Goal: Task Accomplishment & Management: Manage account settings

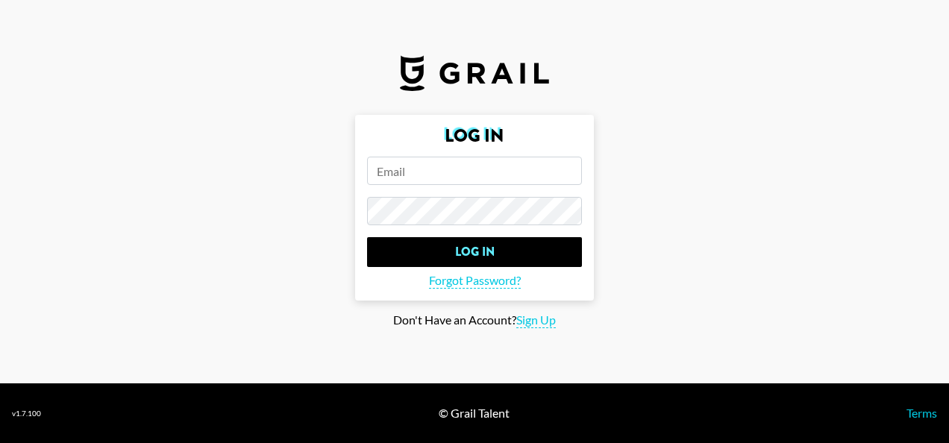
click at [425, 166] on input "email" at bounding box center [474, 171] width 215 height 28
type input "[EMAIL_ADDRESS][DOMAIN_NAME]"
click at [367, 237] on input "Log In" at bounding box center [474, 252] width 215 height 30
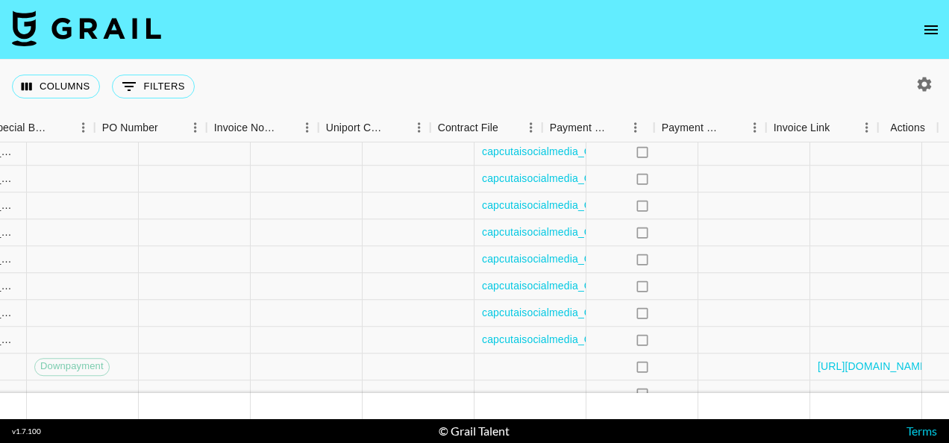
scroll to position [1173, 1539]
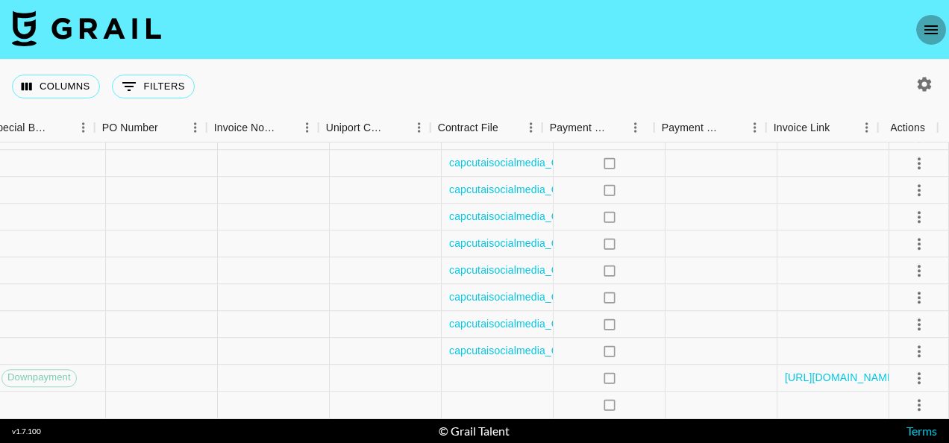
click at [933, 31] on icon "open drawer" at bounding box center [931, 30] width 18 height 18
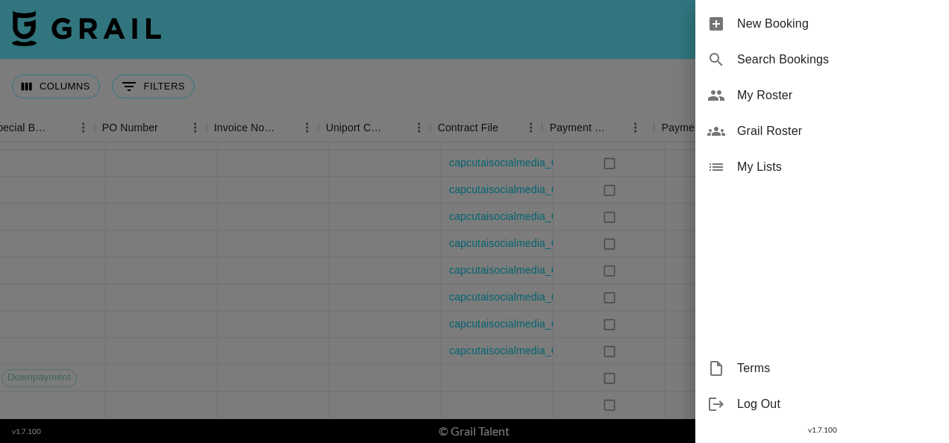
click at [566, 289] on div at bounding box center [474, 221] width 949 height 443
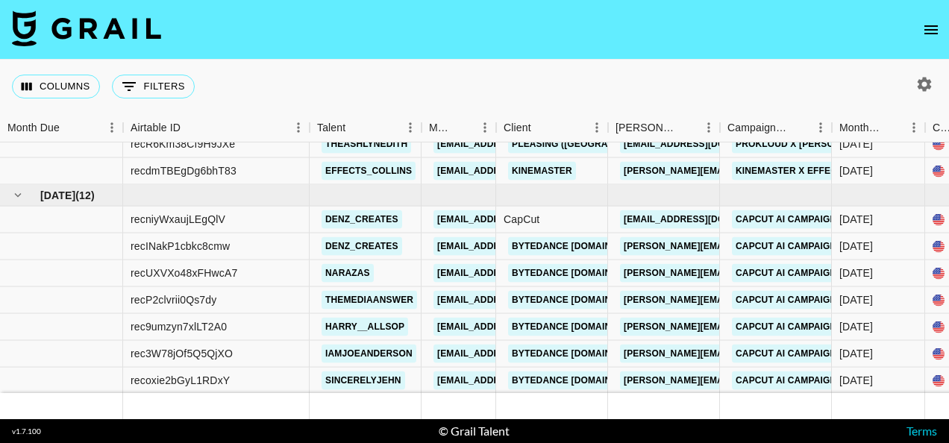
scroll to position [1062, 0]
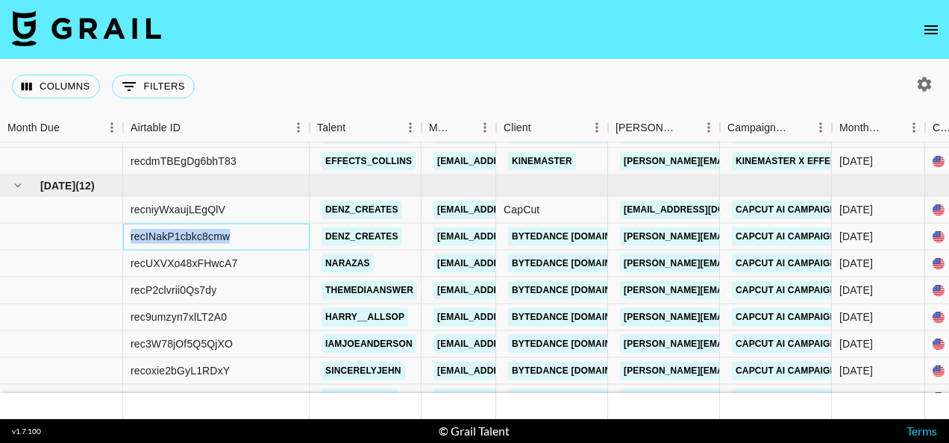
drag, startPoint x: 231, startPoint y: 240, endPoint x: 121, endPoint y: 239, distance: 109.7
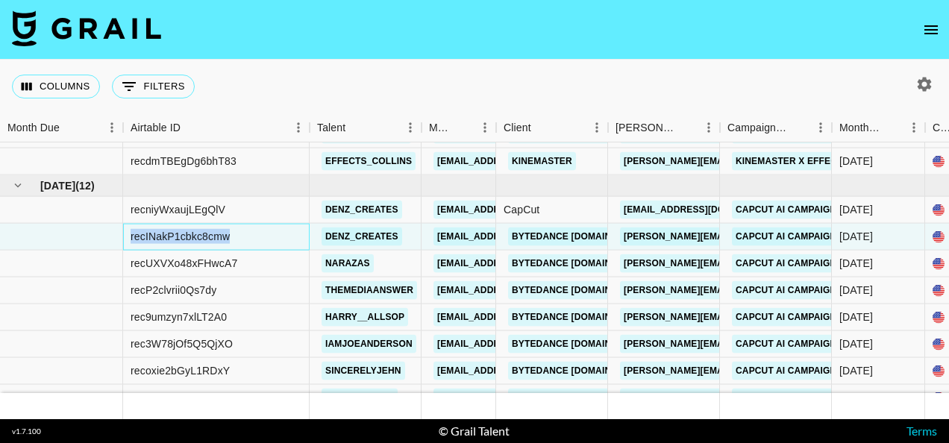
copy div "recINakP1cbkc8cmw"
drag, startPoint x: 237, startPoint y: 260, endPoint x: 128, endPoint y: 265, distance: 108.3
click at [128, 265] on div "recUXVXo48xFHwcA7" at bounding box center [216, 264] width 187 height 27
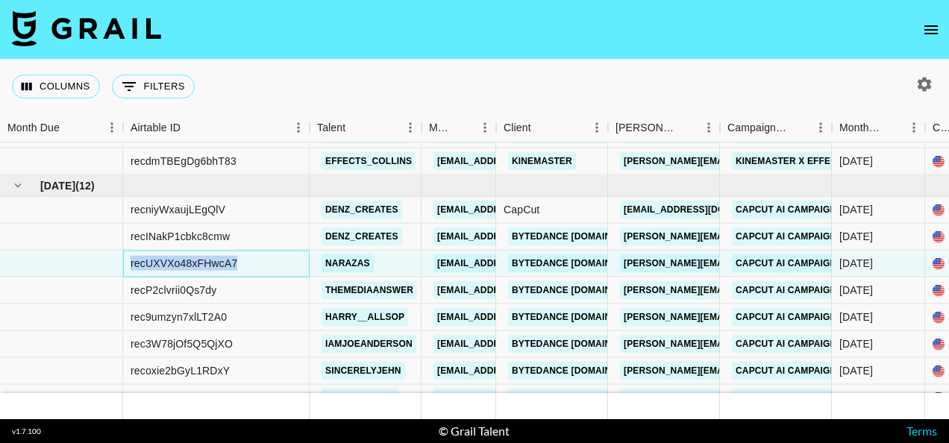
copy div "recUXVXo48xFHwcA7"
drag, startPoint x: 245, startPoint y: 234, endPoint x: 129, endPoint y: 239, distance: 115.8
click at [129, 239] on div "recINakP1cbkc8cmw" at bounding box center [216, 237] width 187 height 27
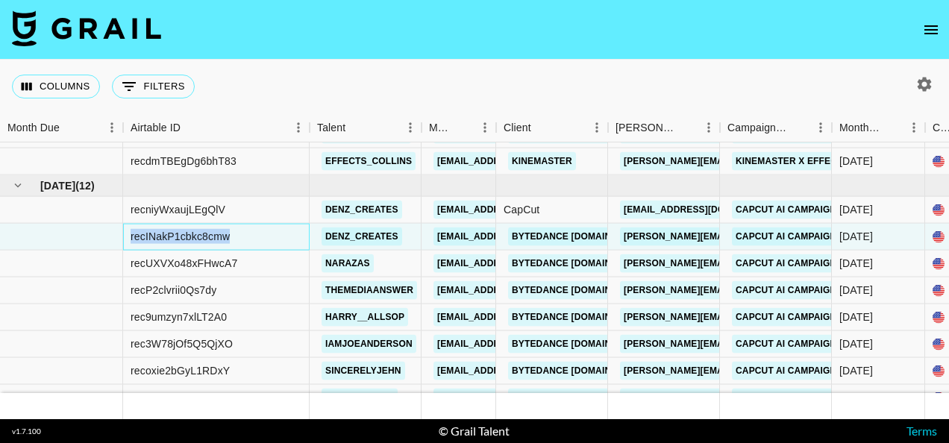
copy div "recINakP1cbkc8cmw"
drag, startPoint x: 252, startPoint y: 261, endPoint x: 127, endPoint y: 266, distance: 125.5
click at [127, 266] on div "recUXVXo48xFHwcA7" at bounding box center [216, 264] width 187 height 27
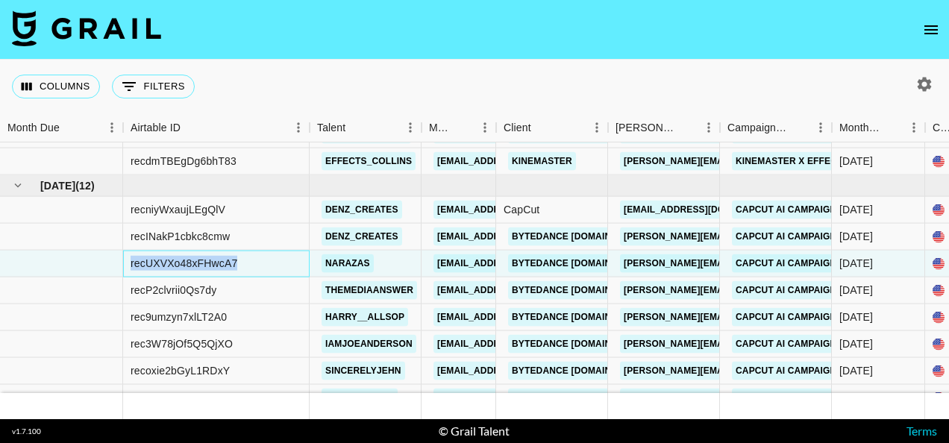
copy div "recUXVXo48xFHwcA7"
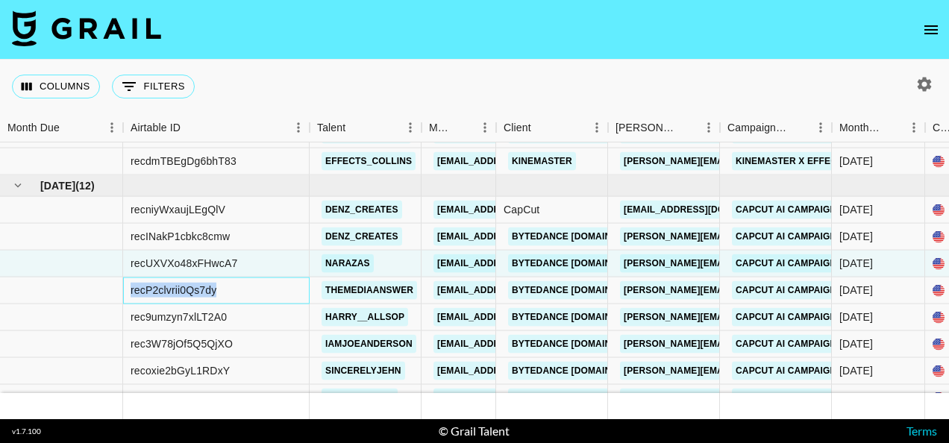
drag, startPoint x: 238, startPoint y: 293, endPoint x: 127, endPoint y: 287, distance: 111.3
click at [127, 287] on div "recP2clvrii0Qs7dy" at bounding box center [216, 291] width 187 height 27
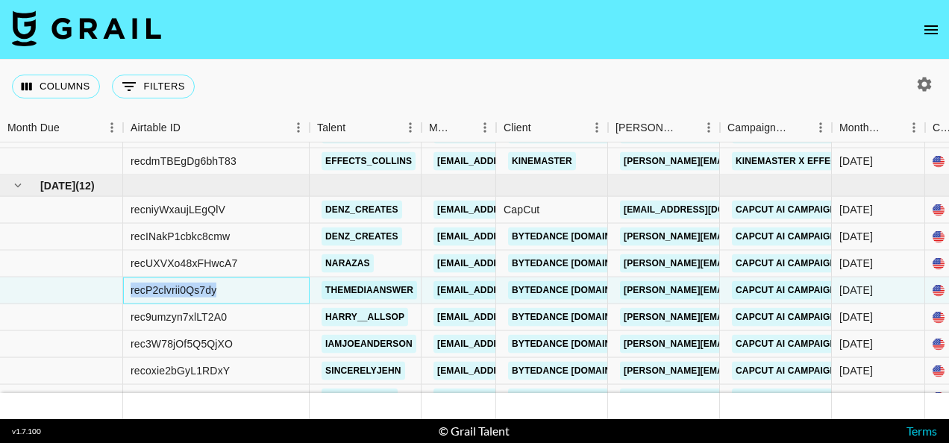
copy div "recP2clvrii0Qs7dy"
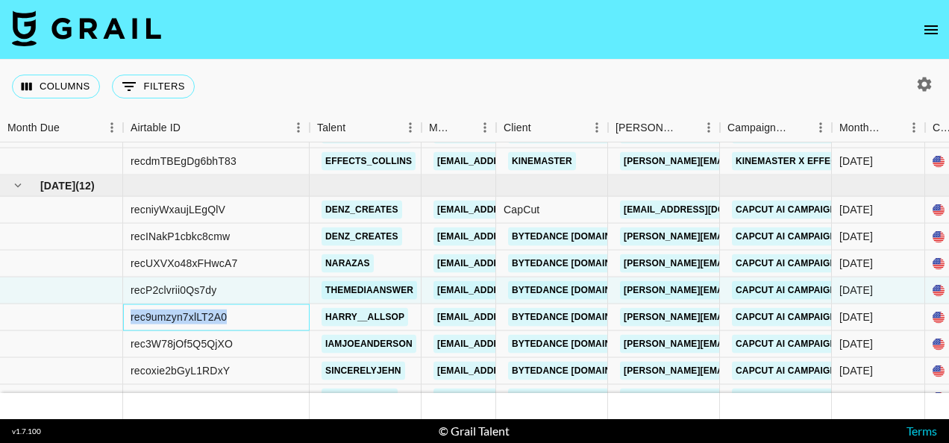
drag, startPoint x: 231, startPoint y: 321, endPoint x: 130, endPoint y: 325, distance: 101.6
click at [130, 325] on div "rec9umzyn7xlLT2A0" at bounding box center [216, 317] width 187 height 27
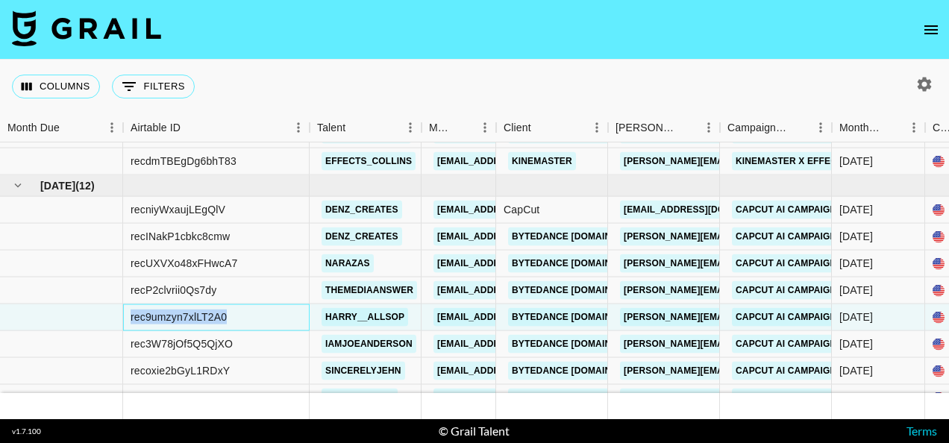
copy div "rec9umzyn7xlLT2A0"
drag, startPoint x: 272, startPoint y: 345, endPoint x: 126, endPoint y: 348, distance: 145.6
click at [126, 348] on div "rec3W78jOf5Q5QjXO" at bounding box center [216, 344] width 187 height 27
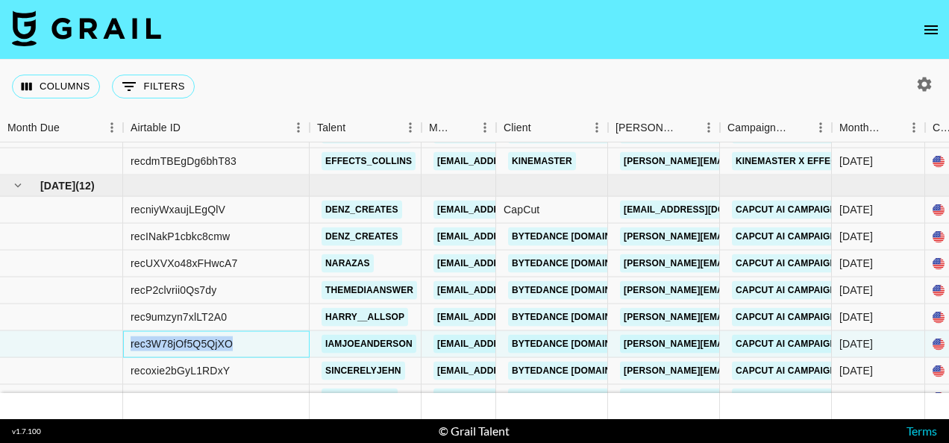
copy div "rec3W78jOf5Q5QjXO"
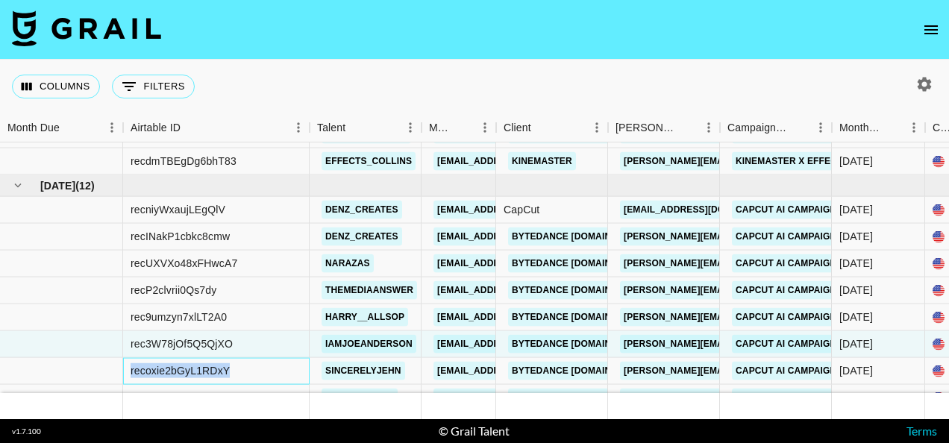
drag, startPoint x: 278, startPoint y: 373, endPoint x: 128, endPoint y: 366, distance: 149.4
click at [128, 366] on div "recoxie2bGyL1RDxY" at bounding box center [216, 371] width 187 height 27
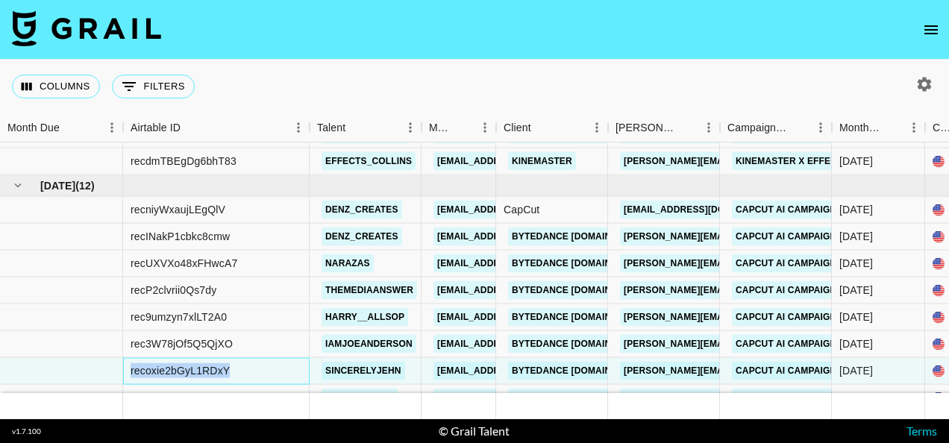
copy div "recoxie2bGyL1RDxY"
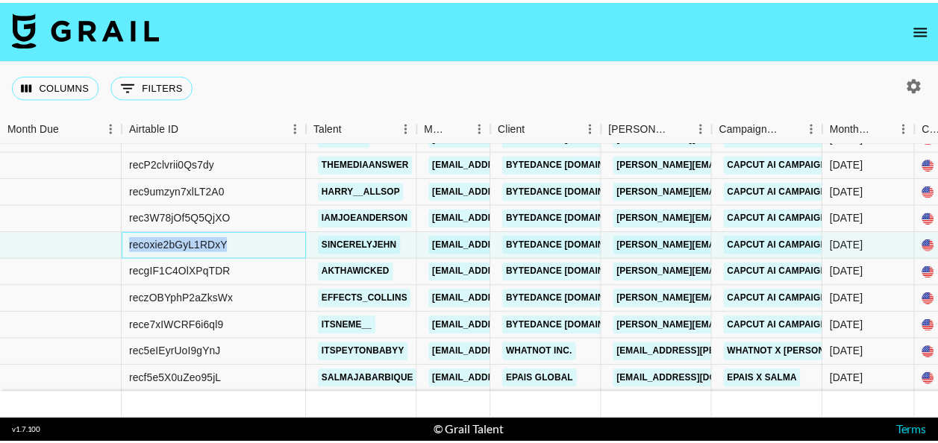
scroll to position [1198, 0]
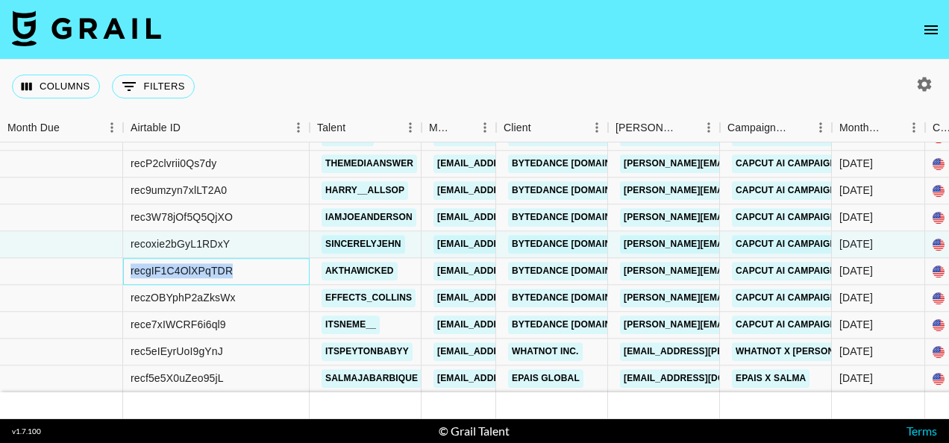
drag, startPoint x: 266, startPoint y: 251, endPoint x: 125, endPoint y: 259, distance: 140.5
click at [125, 259] on div "recgIF1C4OlXPqTDR" at bounding box center [216, 271] width 187 height 27
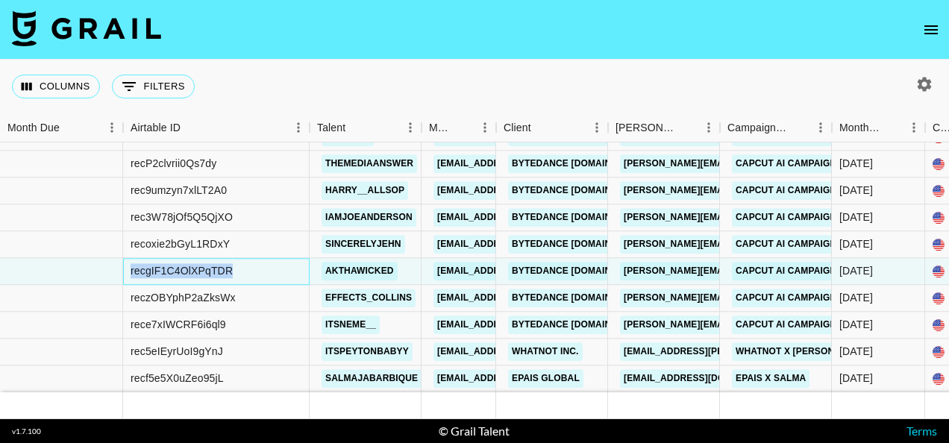
copy div "recgIF1C4OlXPqTDR"
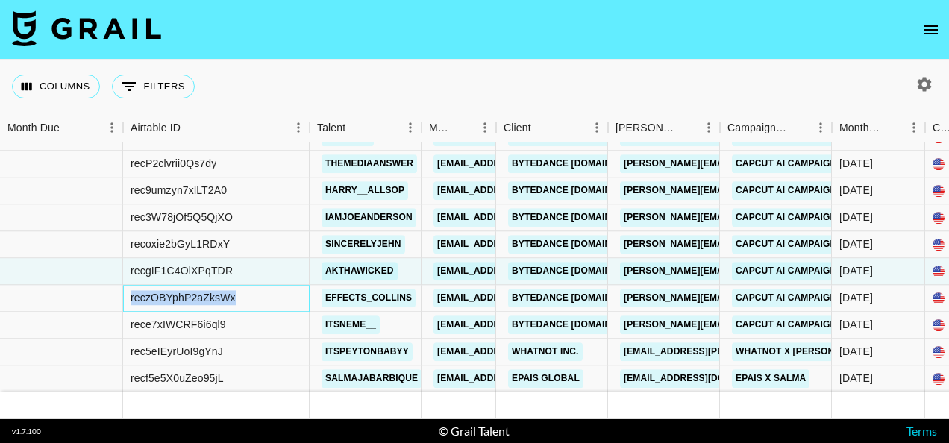
drag, startPoint x: 243, startPoint y: 296, endPoint x: 112, endPoint y: 287, distance: 131.6
click at [112, 287] on div "reczOBYphP2aZksWx effects_collins [EMAIL_ADDRESS][DOMAIN_NAME] Bytedance [DOMAI…" at bounding box center [649, 298] width 1298 height 27
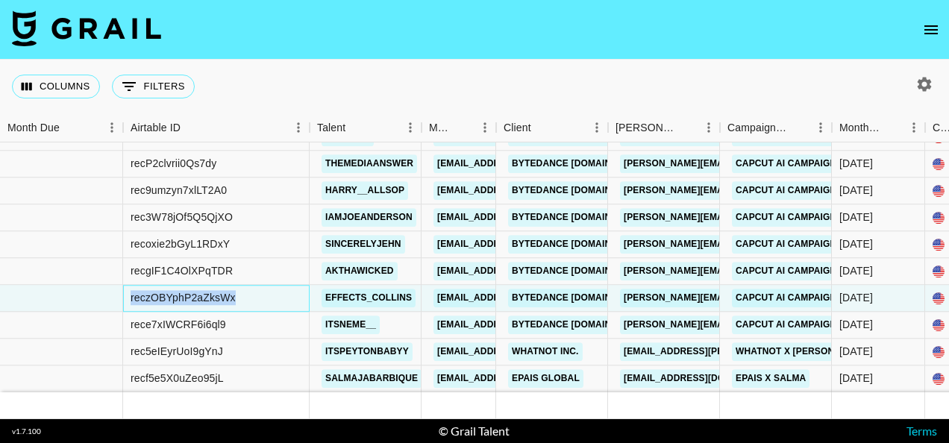
copy div "reczOBYphP2aZksWx"
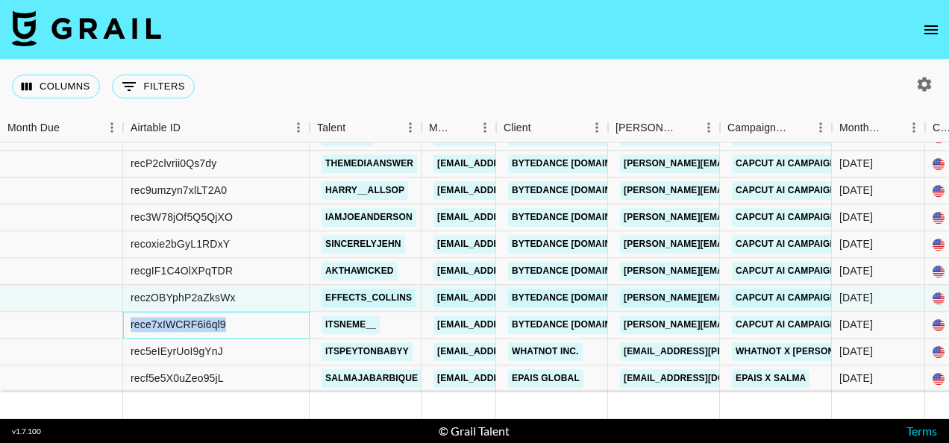
drag, startPoint x: 260, startPoint y: 308, endPoint x: 125, endPoint y: 319, distance: 134.8
click at [125, 319] on div "rece7xIWCRF6i6ql9" at bounding box center [216, 325] width 187 height 27
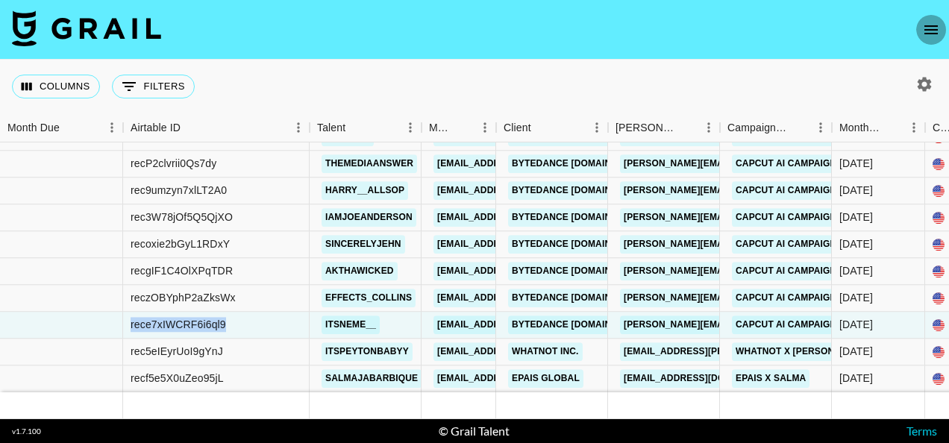
click at [932, 19] on button "open drawer" at bounding box center [931, 30] width 30 height 30
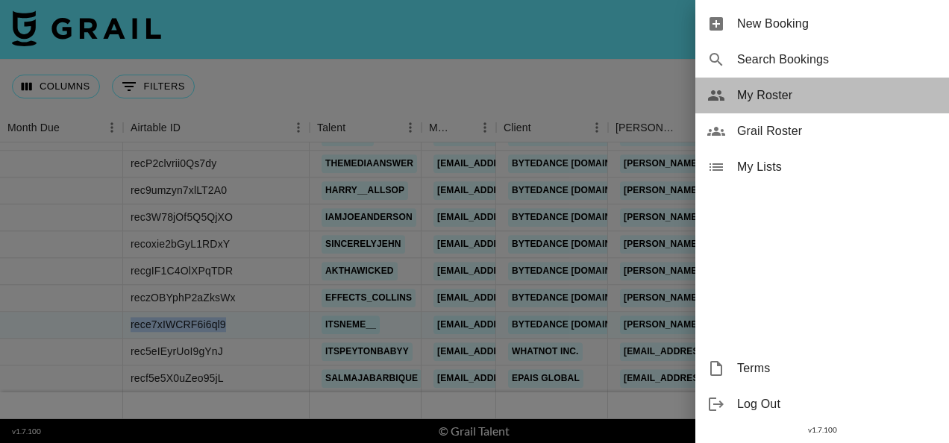
click at [774, 104] on span "My Roster" at bounding box center [837, 96] width 200 height 18
